Goal: Information Seeking & Learning: Learn about a topic

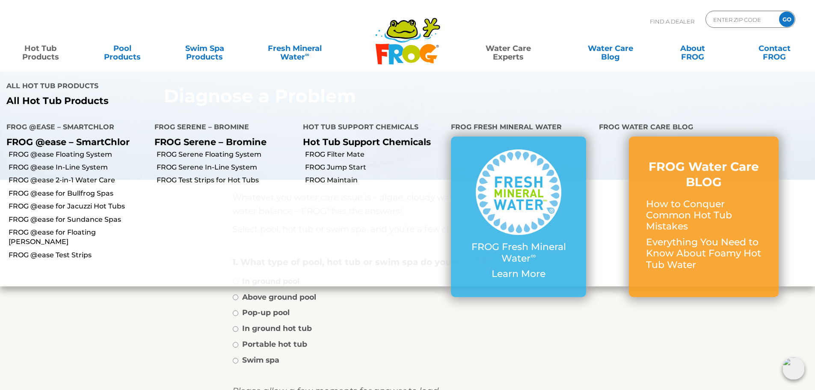
click at [47, 50] on link "Hot Tub Products" at bounding box center [41, 48] width 64 height 17
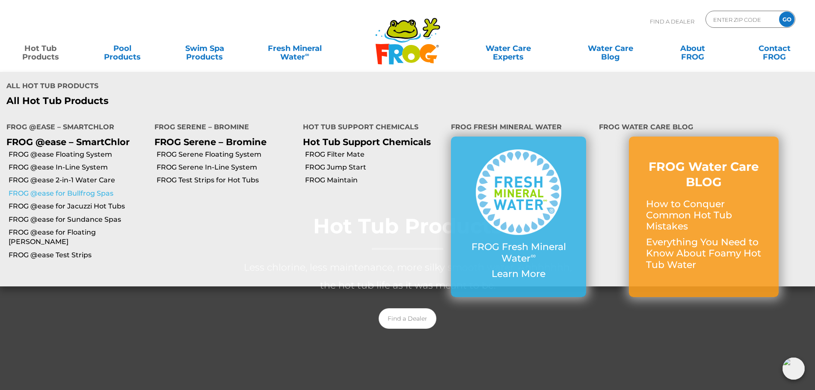
click at [99, 190] on link "FROG @ease for Bullfrog Spas" at bounding box center [79, 193] width 140 height 9
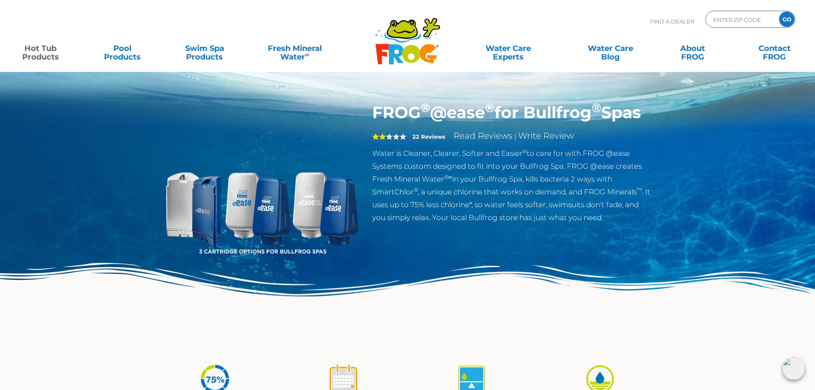
click at [412, 30] on icon at bounding box center [402, 29] width 29 height 17
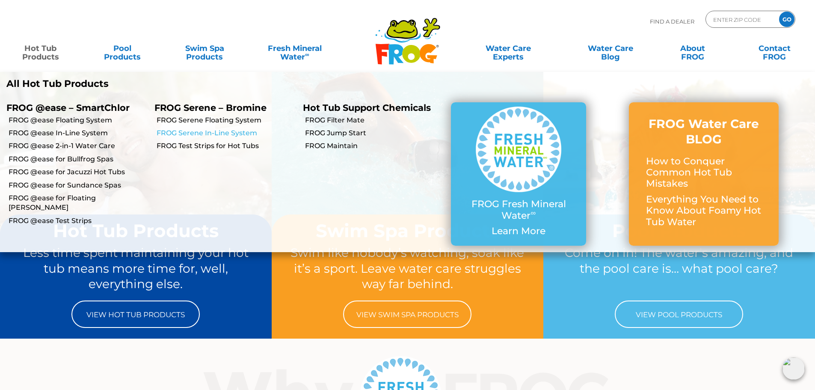
click at [247, 132] on link "FROG Serene In-Line System" at bounding box center [227, 132] width 140 height 9
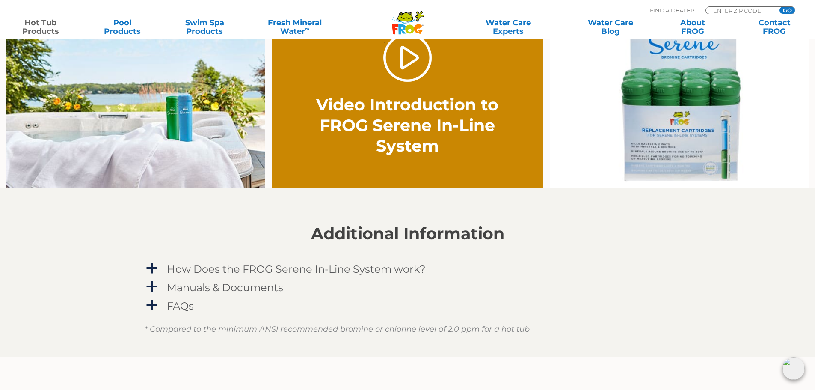
scroll to position [642, 0]
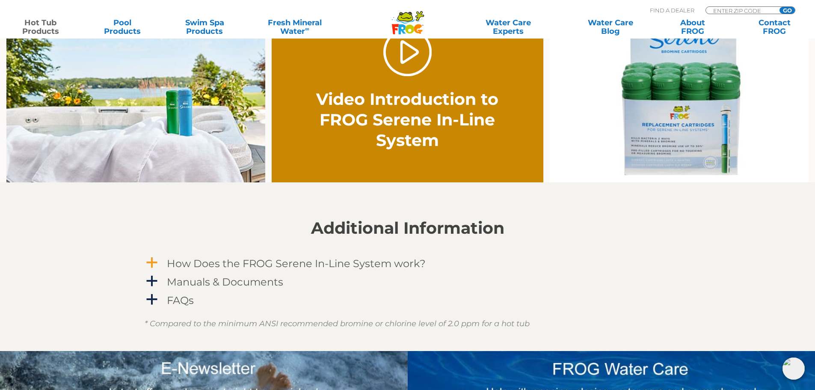
click at [149, 260] on span "a" at bounding box center [151, 262] width 13 height 13
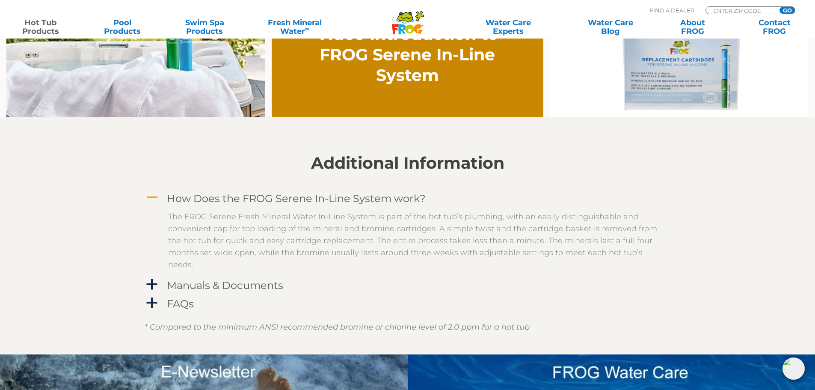
scroll to position [727, 0]
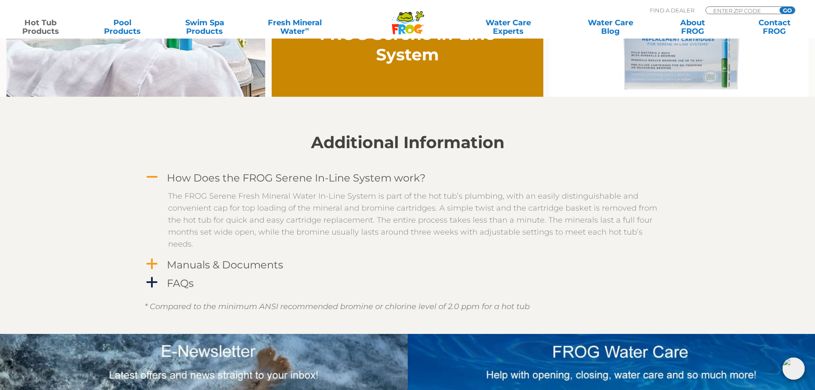
click at [148, 265] on span "a" at bounding box center [151, 264] width 13 height 13
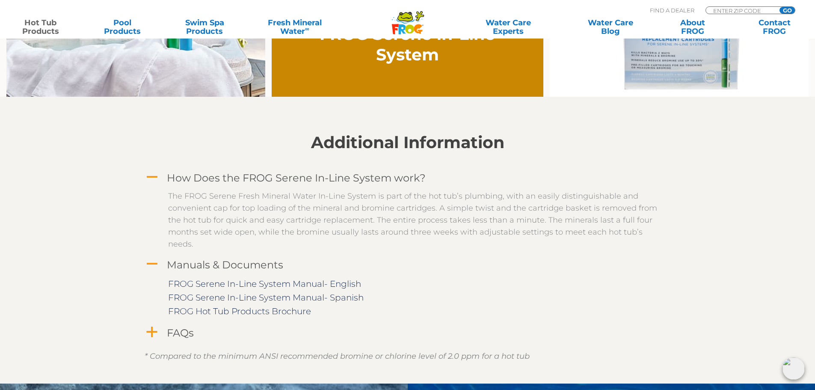
click at [151, 332] on span "a" at bounding box center [151, 332] width 13 height 13
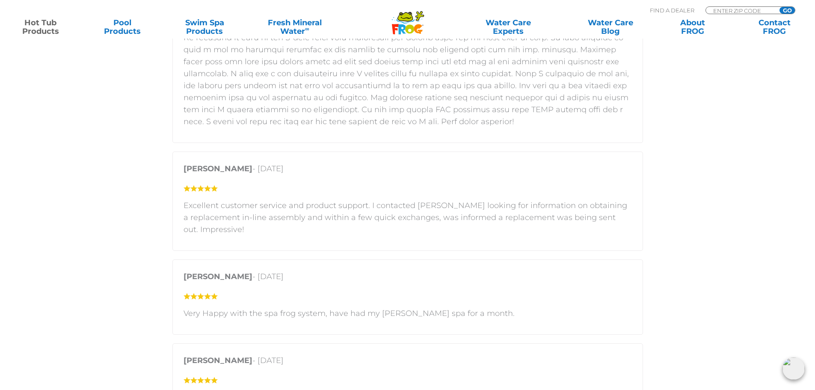
scroll to position [1712, 0]
